Goal: Communication & Community: Answer question/provide support

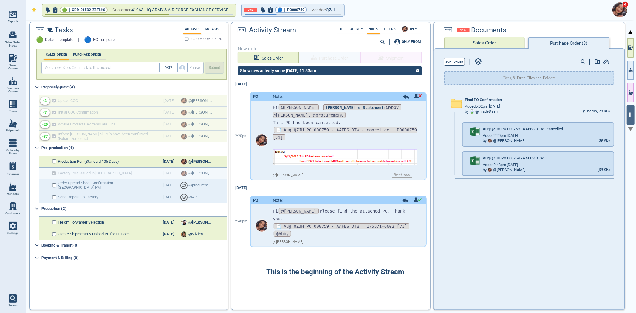
click at [12, 63] on link "Sales Orders" at bounding box center [13, 62] width 26 height 23
select select "50"
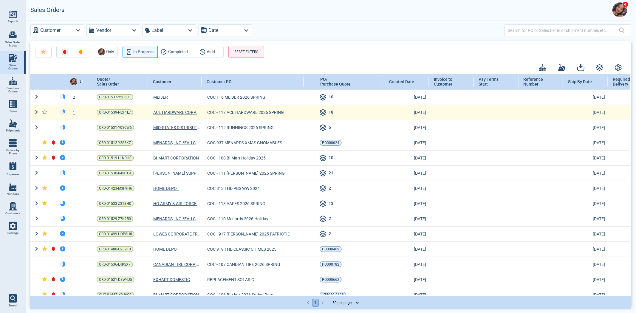
click at [74, 115] on td "1" at bounding box center [77, 112] width 19 height 15
click at [73, 114] on div "1" at bounding box center [77, 112] width 19 height 6
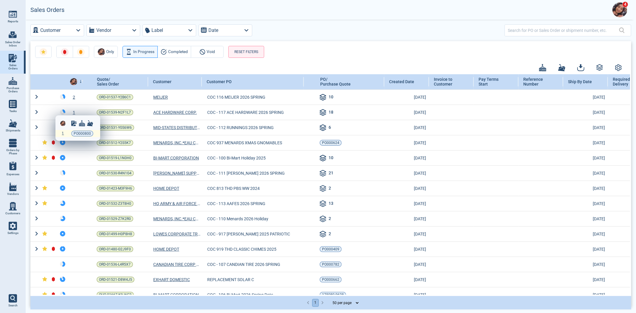
click at [60, 131] on div "1 PO000800" at bounding box center [77, 133] width 45 height 7
click at [61, 133] on div "1" at bounding box center [63, 133] width 4 height 4
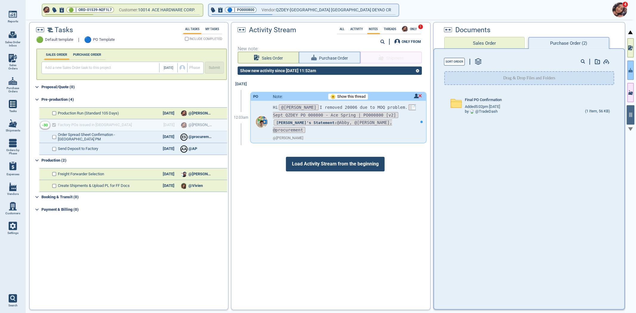
click at [627, 71] on button "button" at bounding box center [630, 69] width 7 height 19
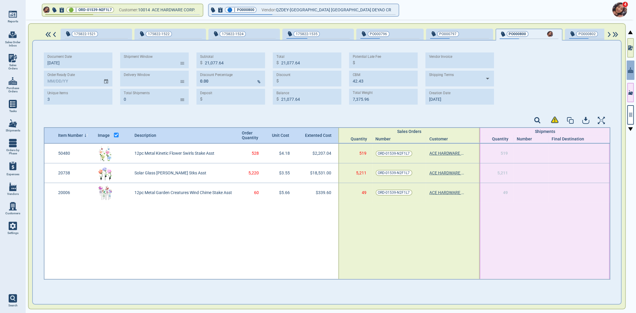
click at [626, 117] on div "175822-1521 175822-1522 175822-1524 175822-1535 PO000796 PO000797 PO000800 PO00…" at bounding box center [327, 166] width 598 height 293
click at [630, 117] on button "button" at bounding box center [630, 114] width 7 height 19
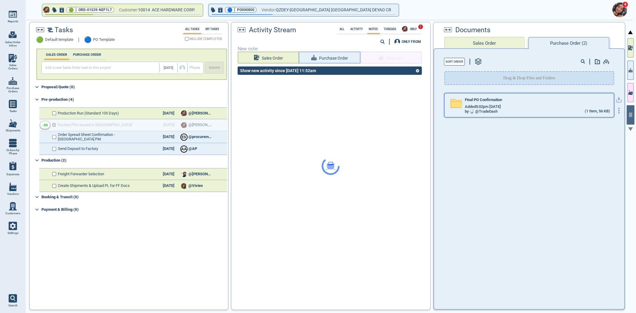
click at [557, 105] on div "Added 5:02pm [DATE]" at bounding box center [537, 106] width 145 height 5
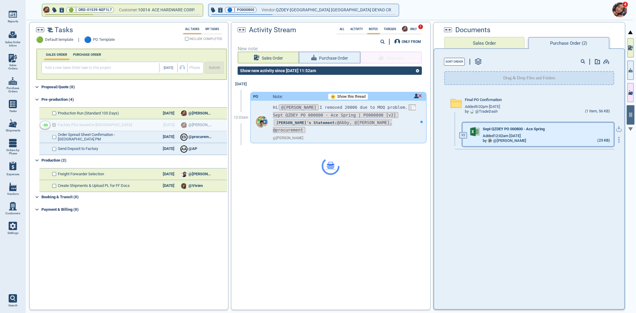
click at [540, 126] on div "V [DATE] QZDEY PO 000800 - Ace Spring Added 12:02am [DATE] by @ [PERSON_NAME] (…" at bounding box center [537, 134] width 151 height 23
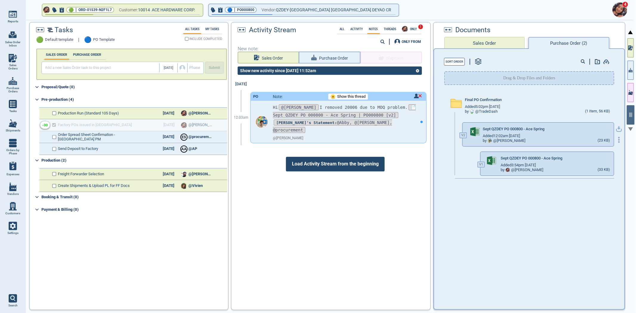
click at [617, 123] on div "V [DATE] QZDEY PO 000800 - Ace Spring Added 12:02am [DATE] by @ [PERSON_NAME] (…" at bounding box center [542, 134] width 161 height 29
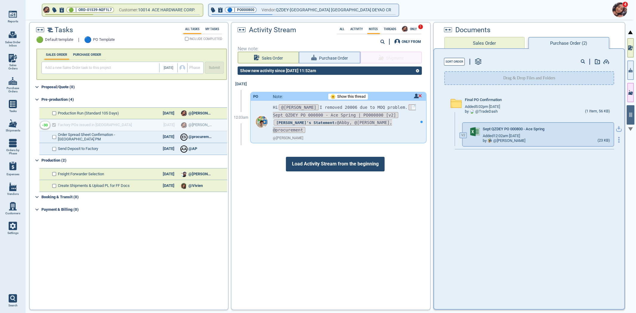
click at [616, 126] on icon "button" at bounding box center [619, 129] width 6 height 6
click at [419, 123] on div at bounding box center [421, 122] width 9 height 42
click at [347, 96] on span "Show this thread" at bounding box center [351, 96] width 28 height 4
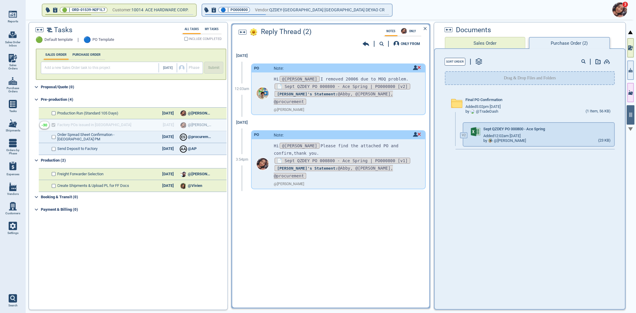
click at [367, 44] on icon at bounding box center [365, 44] width 7 height 4
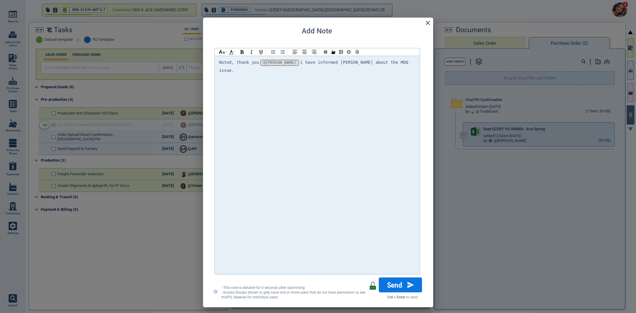
click at [398, 280] on button "Send" at bounding box center [399, 284] width 43 height 15
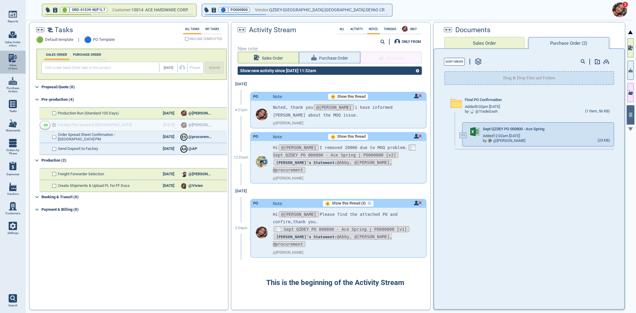
click at [8, 67] on span "Sales Orders" at bounding box center [13, 66] width 16 height 7
select select "50"
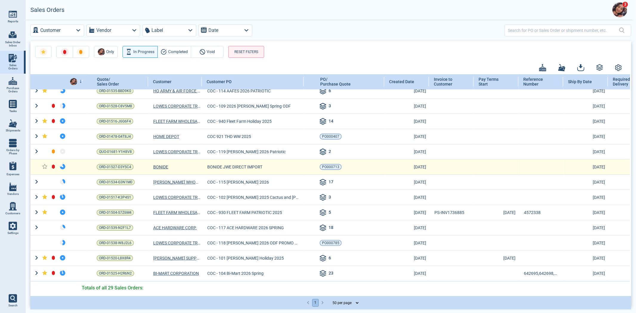
scroll to position [252, 0]
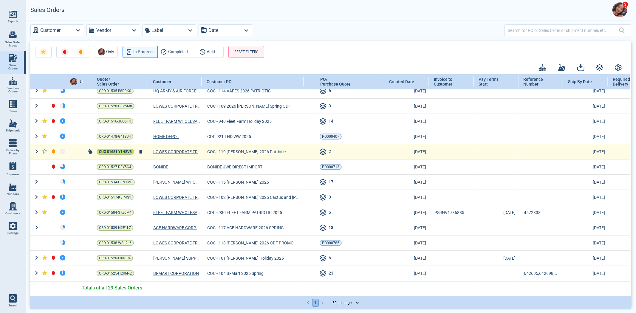
click at [124, 149] on span "QUO-01681-Y1H8V8" at bounding box center [115, 152] width 33 height 6
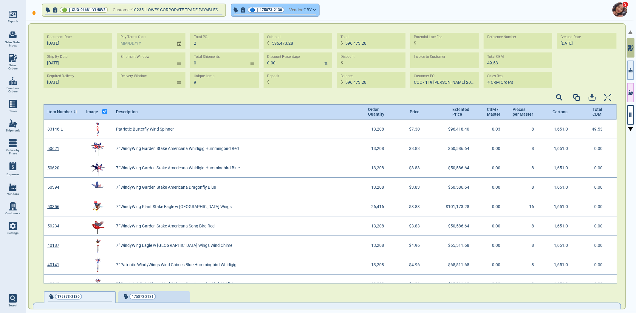
click at [291, 10] on button "🔵 | 175873-2130 Vendor: GBY" at bounding box center [275, 10] width 88 height 12
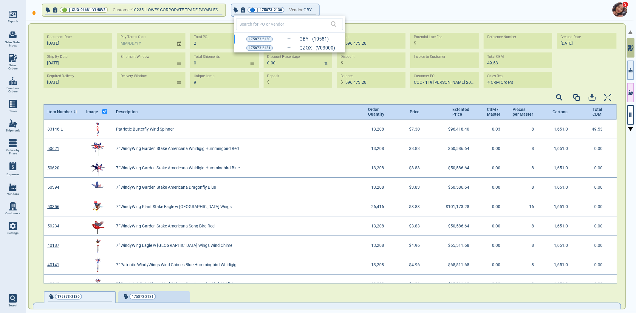
click at [291, 10] on div at bounding box center [318, 156] width 636 height 313
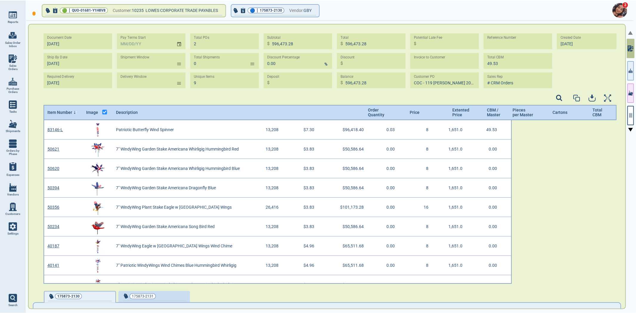
scroll to position [162, 571]
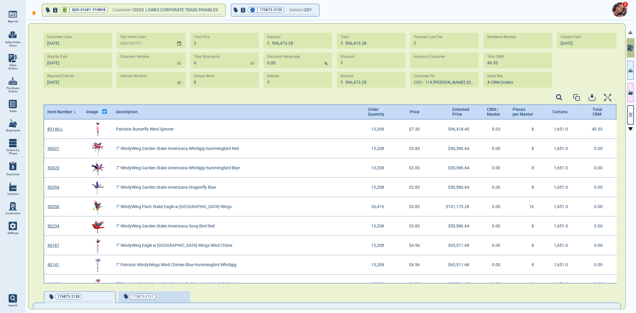
scroll to position [162, 571]
click at [307, 7] on span "GBY" at bounding box center [307, 9] width 8 height 7
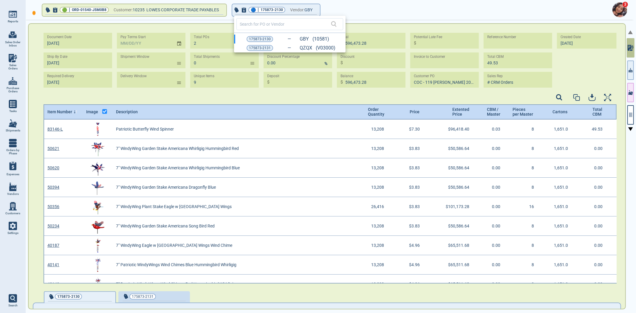
type input "9‎/27/25"
type input "COC - 119 LOWE'S 2026 PATRIOTIC"
type input "9‎/26/25"
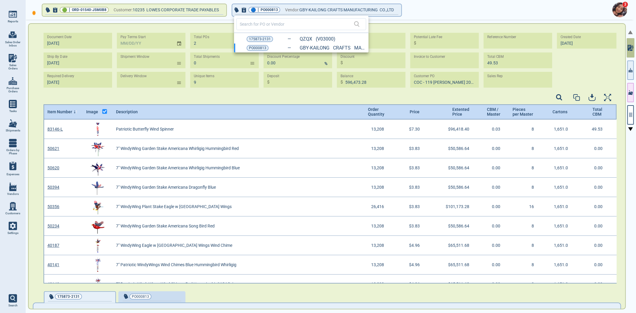
click at [635, 116] on div at bounding box center [318, 156] width 636 height 313
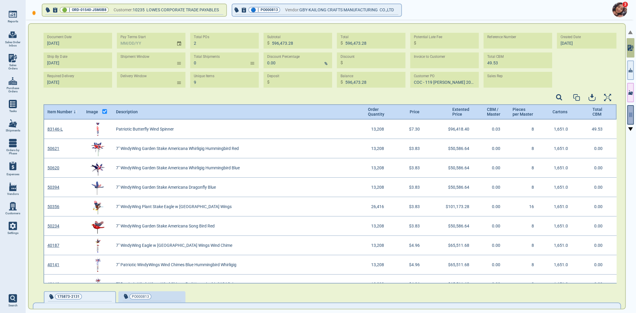
click at [633, 116] on button "button" at bounding box center [630, 114] width 7 height 19
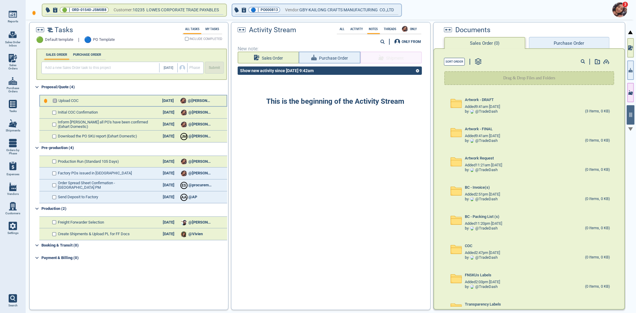
drag, startPoint x: 55, startPoint y: 98, endPoint x: 54, endPoint y: 105, distance: 6.7
click at [56, 101] on input "checkbox" at bounding box center [55, 101] width 4 height 4
checkbox input "false"
click at [52, 109] on div "Initial COC Confirmation 10/1/25 @Maria" at bounding box center [133, 113] width 188 height 12
click at [52, 114] on div "Initial COC Confirmation 10/1/25 @Maria" at bounding box center [133, 113] width 188 height 12
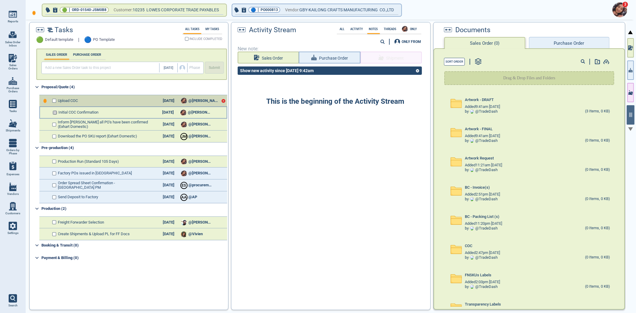
drag, startPoint x: 54, startPoint y: 111, endPoint x: 54, endPoint y: 117, distance: 5.7
click at [54, 111] on input "checkbox" at bounding box center [55, 113] width 4 height 4
checkbox input "false"
click at [56, 121] on div "Inform Jennifer all PO's have been confirmed (Exhart Domestic) 10/31/25 @Maria" at bounding box center [133, 125] width 188 height 12
drag, startPoint x: 56, startPoint y: 122, endPoint x: 55, endPoint y: 126, distance: 4.3
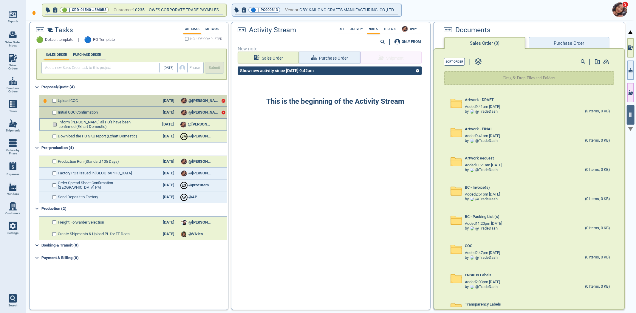
click at [55, 122] on input "checkbox" at bounding box center [55, 124] width 4 height 4
checkbox input "false"
click at [53, 136] on input "checkbox" at bounding box center [55, 136] width 4 height 4
checkbox input "false"
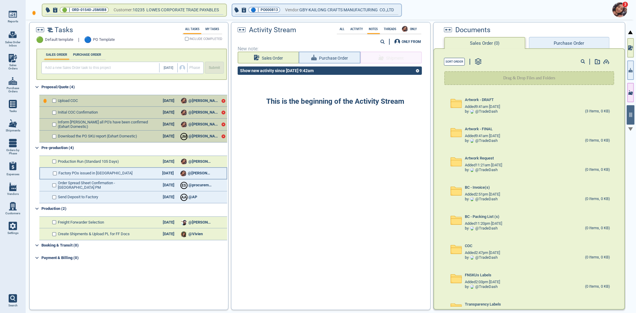
checkbox input "true"
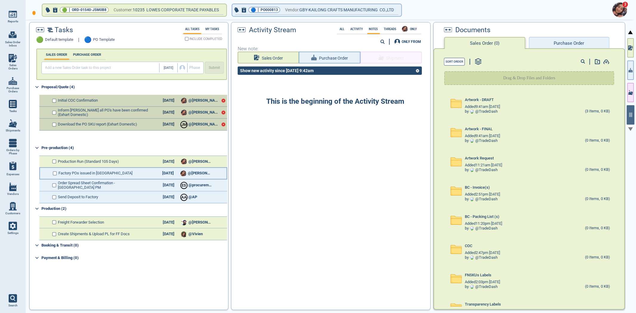
click at [50, 172] on div "Factory POs issued in BC 10/31/25 @Maria" at bounding box center [133, 173] width 188 height 12
checkbox input "true"
click at [59, 171] on span "Factory POs issued in [GEOGRAPHIC_DATA]" at bounding box center [96, 173] width 74 height 4
click at [55, 172] on input "checkbox" at bounding box center [55, 173] width 4 height 4
checkbox input "false"
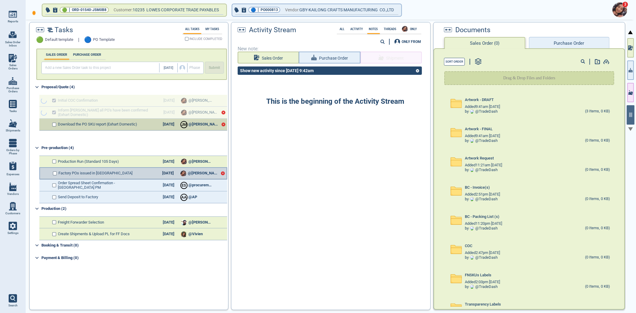
checkbox input "true"
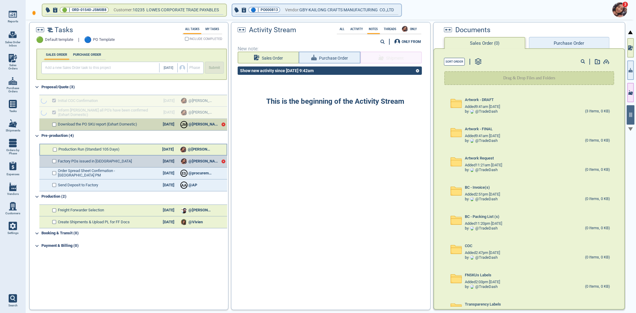
checkbox input "true"
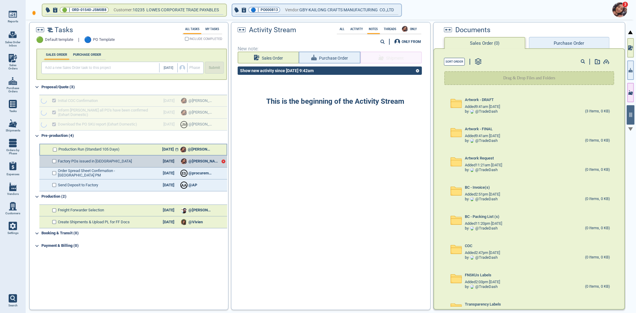
click at [167, 147] on div "2/23/26" at bounding box center [167, 149] width 21 height 4
select select "1"
select select "2026"
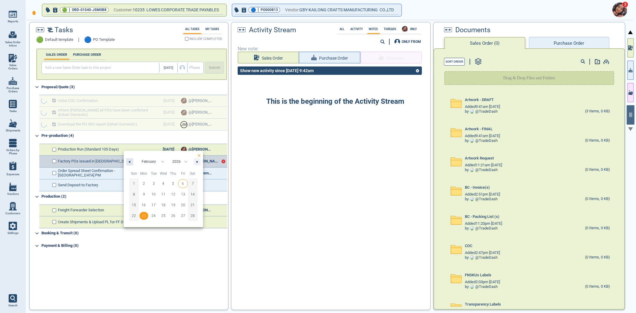
click at [131, 159] on button "button" at bounding box center [129, 161] width 7 height 7
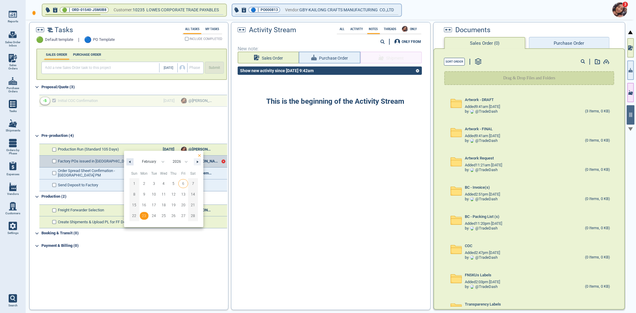
click at [129, 159] on button "button" at bounding box center [129, 161] width 7 height 7
select select "0"
checkbox input "true"
select select "1"
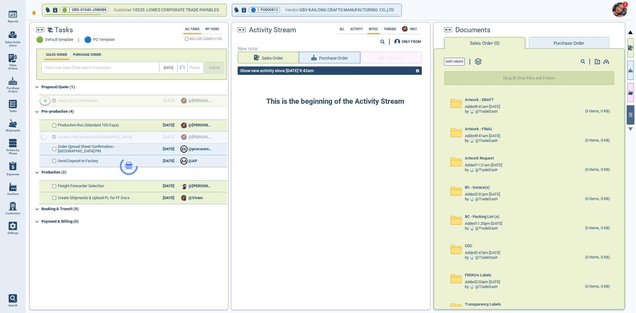
click at [171, 124] on div at bounding box center [128, 165] width 198 height 287
drag, startPoint x: 562, startPoint y: 48, endPoint x: 557, endPoint y: 49, distance: 4.9
click at [562, 48] on div "Sort Order Drag & Drop Files and Folders Artwork - DRAFT Added 9:41am 9/27/22 b…" at bounding box center [528, 178] width 191 height 261
click at [560, 44] on button "Purchase Order" at bounding box center [569, 43] width 80 height 12
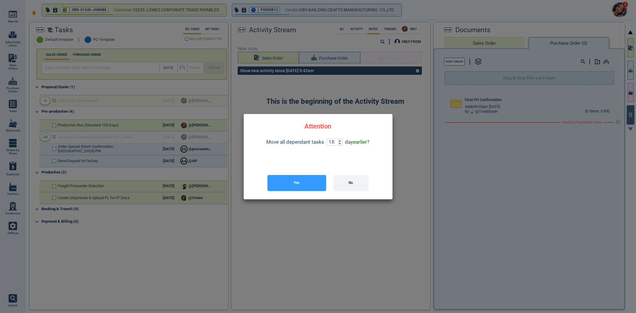
drag, startPoint x: 357, startPoint y: 183, endPoint x: 298, endPoint y: 182, distance: 58.7
click at [357, 183] on button "No" at bounding box center [350, 183] width 35 height 16
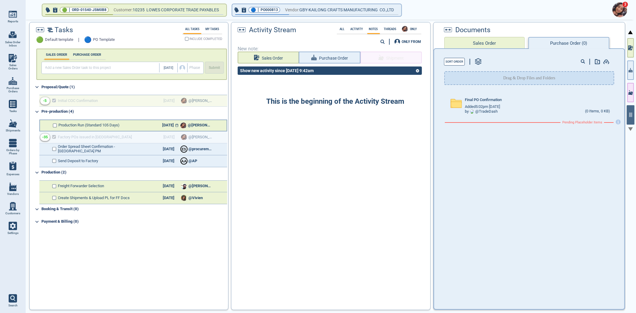
click at [170, 123] on div "2/5/26" at bounding box center [167, 125] width 21 height 4
select select "1"
select select "2026"
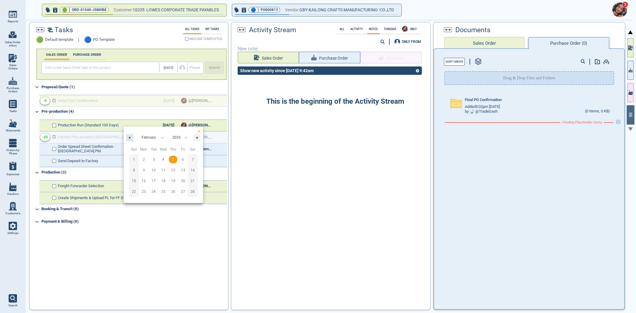
click at [129, 138] on button "button" at bounding box center [129, 137] width 7 height 7
select select "0"
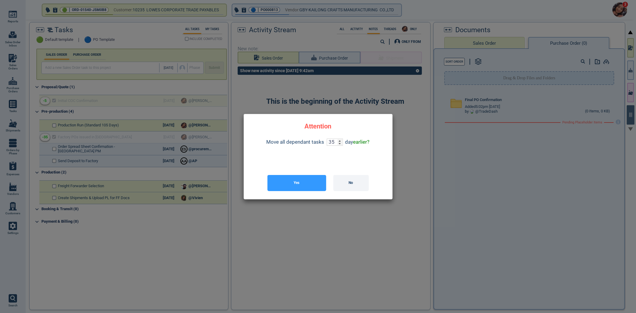
click at [301, 178] on button "Yes" at bounding box center [296, 183] width 59 height 16
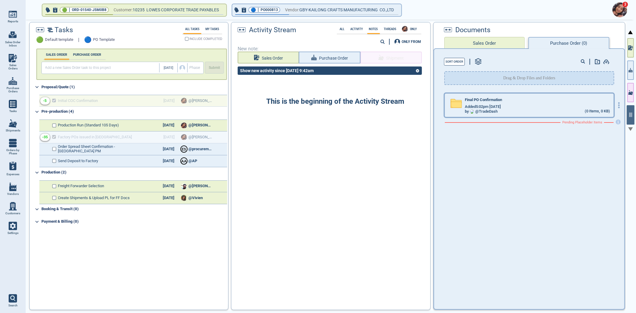
click at [521, 110] on div "by @ TradeDash (0 Items, 0 KB)" at bounding box center [537, 111] width 145 height 5
click at [527, 107] on div "Added 5:02pm [DATE]" at bounding box center [537, 106] width 145 height 5
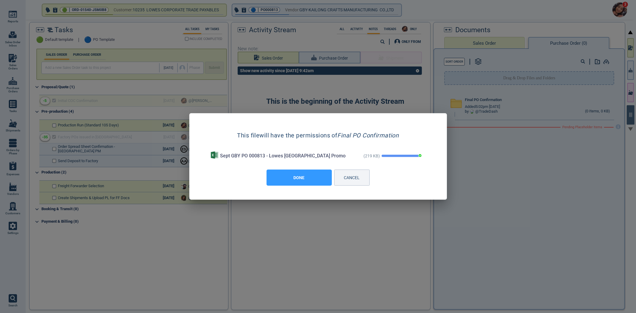
click at [307, 181] on button "DONE" at bounding box center [298, 178] width 65 height 16
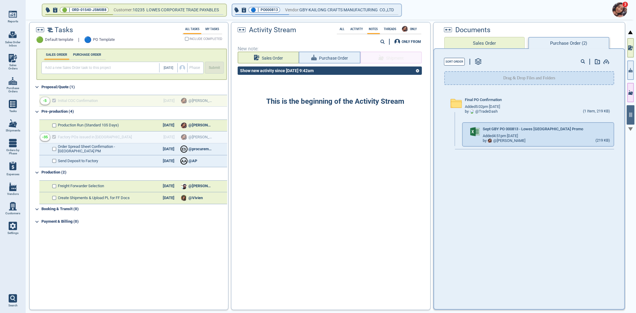
click at [512, 166] on div "Final PO Confirmation Added 5:02pm 2/17/23 by @ TradeDash (1 Item, 219 KB) Sept…" at bounding box center [529, 199] width 190 height 216
click at [350, 60] on button "Purchase Order" at bounding box center [329, 58] width 61 height 12
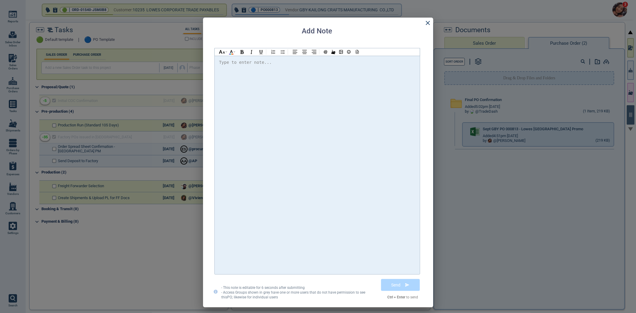
click at [340, 90] on div at bounding box center [317, 165] width 196 height 212
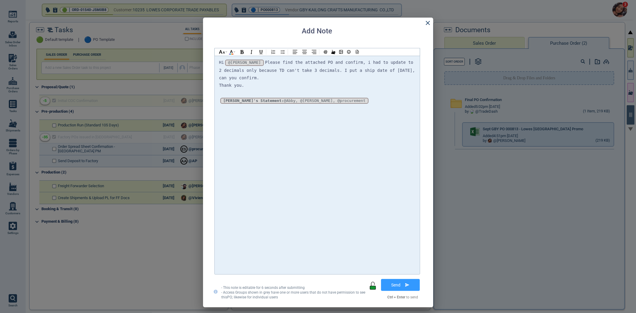
click at [324, 82] on div "Thank you." at bounding box center [317, 85] width 196 height 7
click at [323, 89] on div at bounding box center [317, 92] width 196 height 7
click at [356, 56] on div "Hi @Selina @Selina @Selina Please find the attached PO and confirm, i had to up…" at bounding box center [317, 165] width 205 height 218
click at [355, 53] on icon at bounding box center [356, 52] width 3 height 4
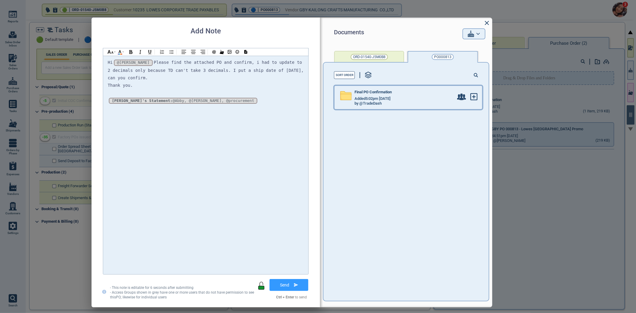
click at [383, 99] on span "Added 5:02pm [DATE]" at bounding box center [372, 99] width 36 height 4
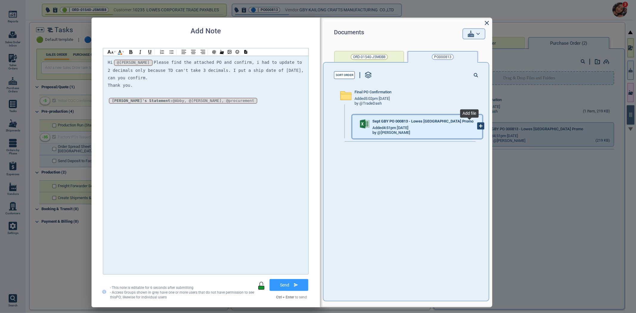
click at [477, 127] on icon at bounding box center [480, 126] width 7 height 7
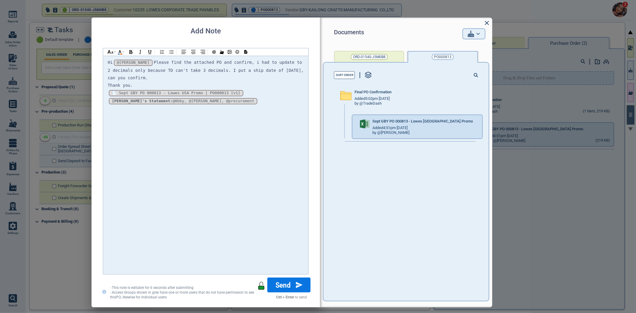
click at [283, 286] on button "Send" at bounding box center [288, 284] width 43 height 15
